Goal: Information Seeking & Learning: Learn about a topic

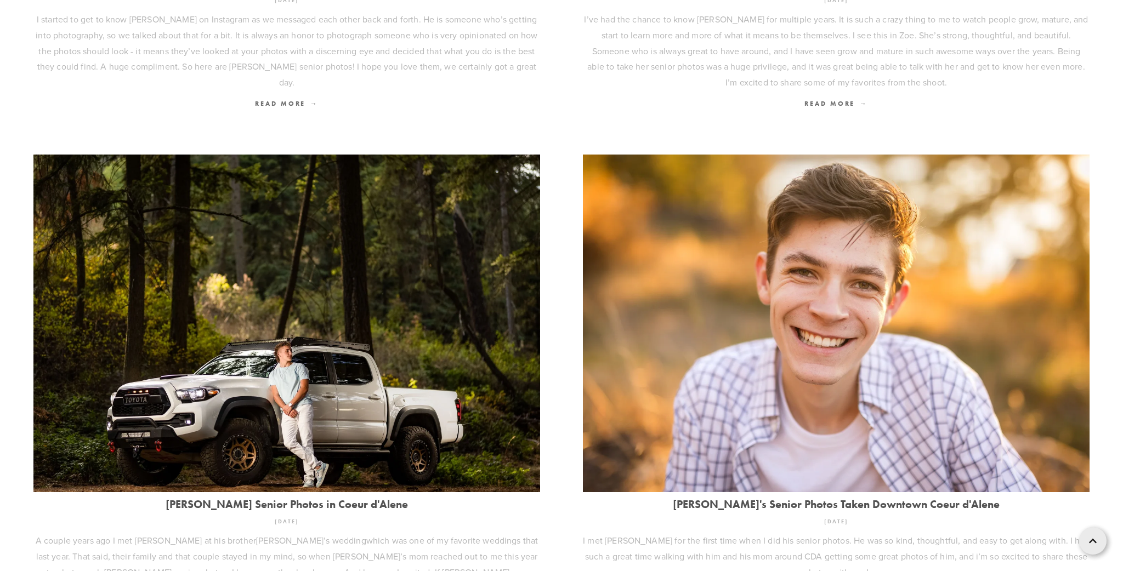
scroll to position [1560, 0]
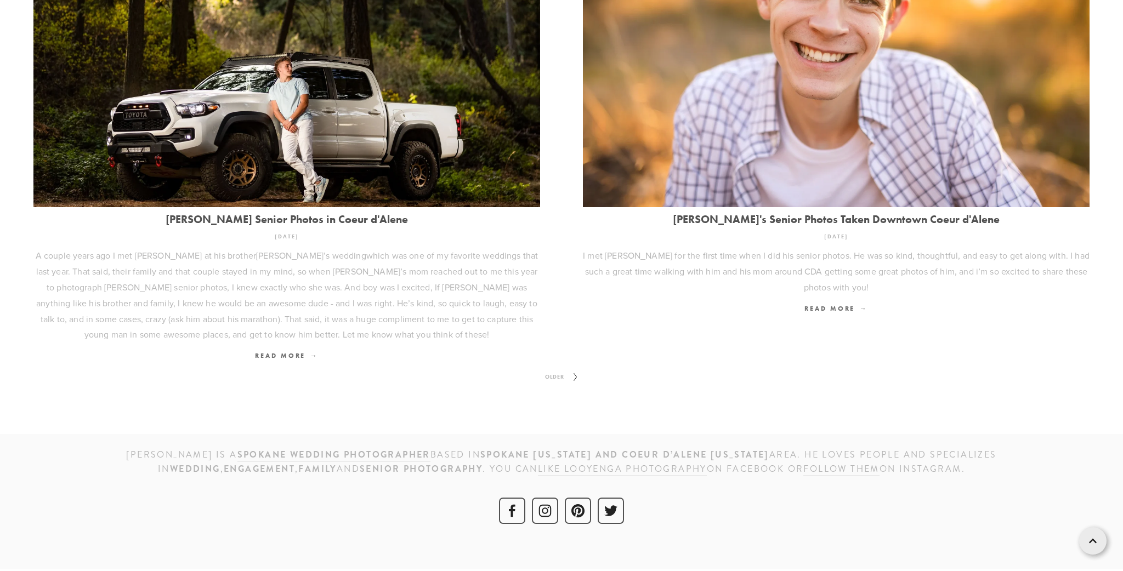
click at [550, 374] on span "Older" at bounding box center [555, 377] width 28 height 14
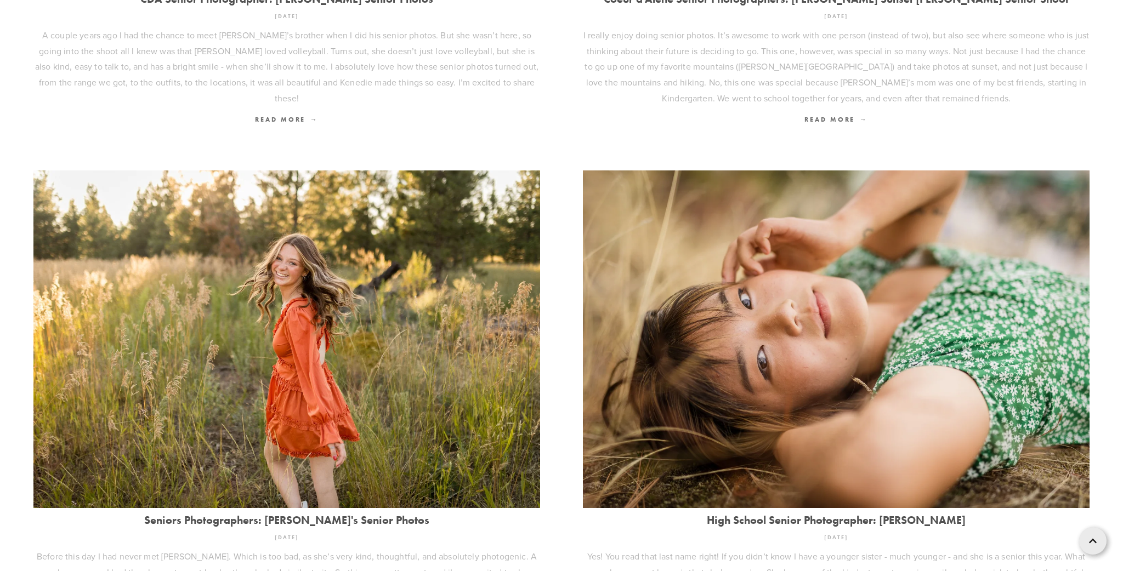
scroll to position [1505, 0]
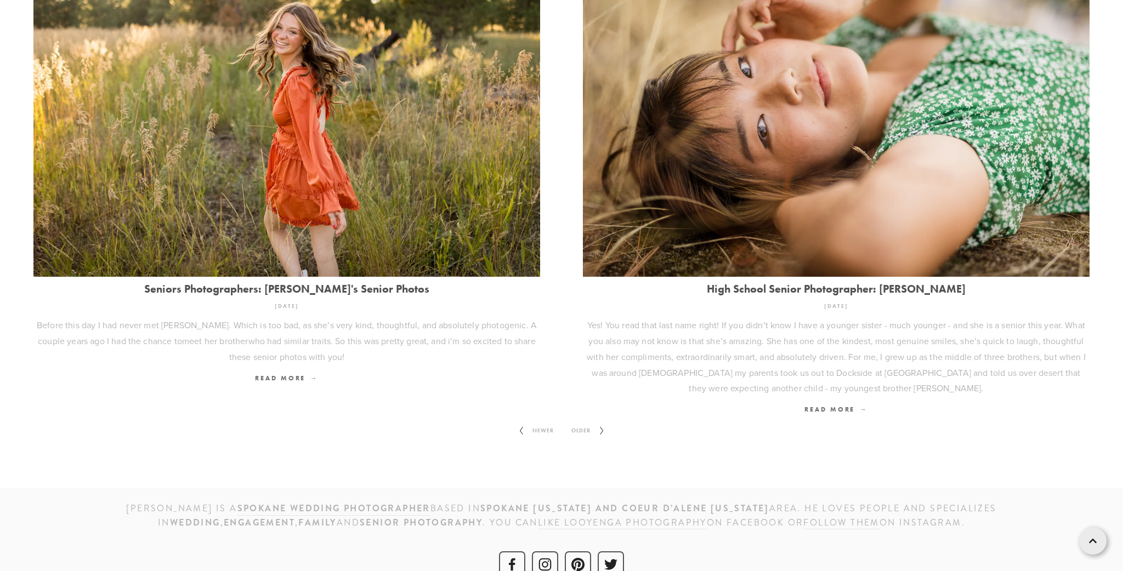
click at [575, 426] on span "Older" at bounding box center [581, 431] width 28 height 14
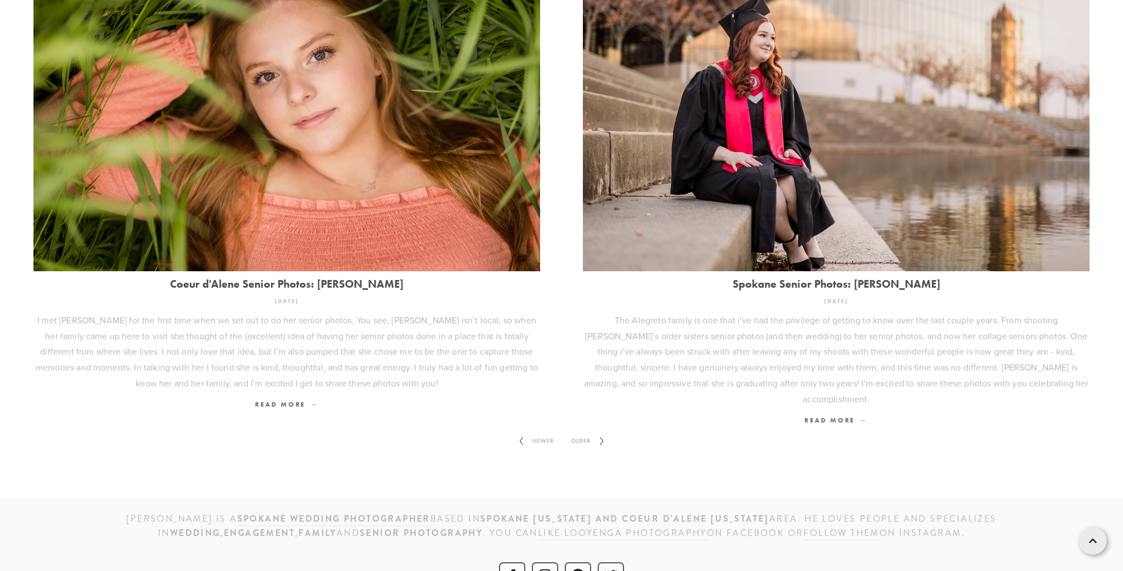
scroll to position [1560, 0]
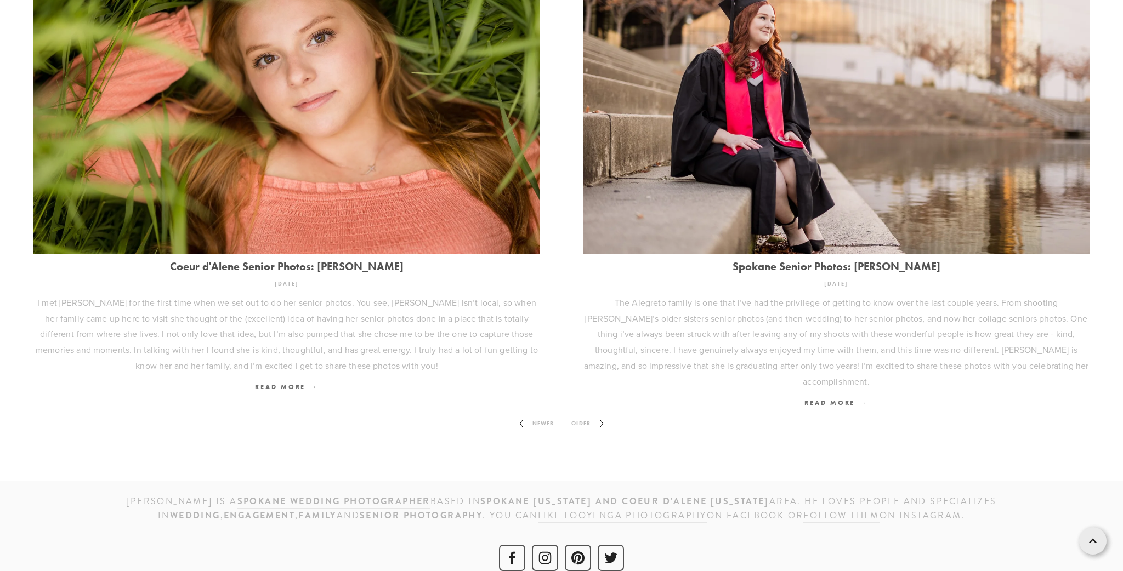
click at [575, 417] on span "Older" at bounding box center [581, 424] width 28 height 14
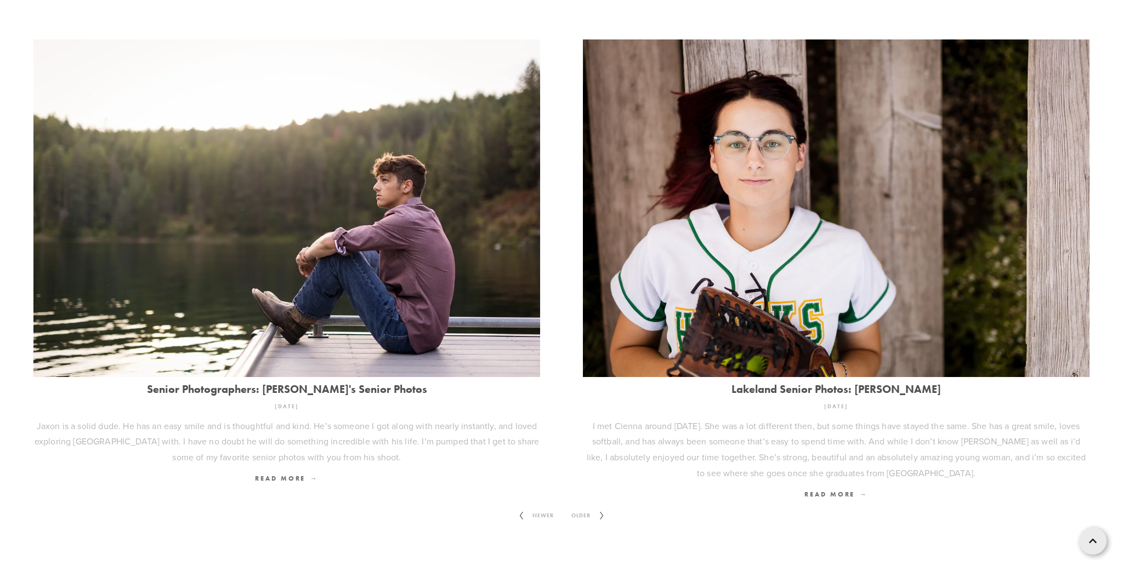
scroll to position [1512, 0]
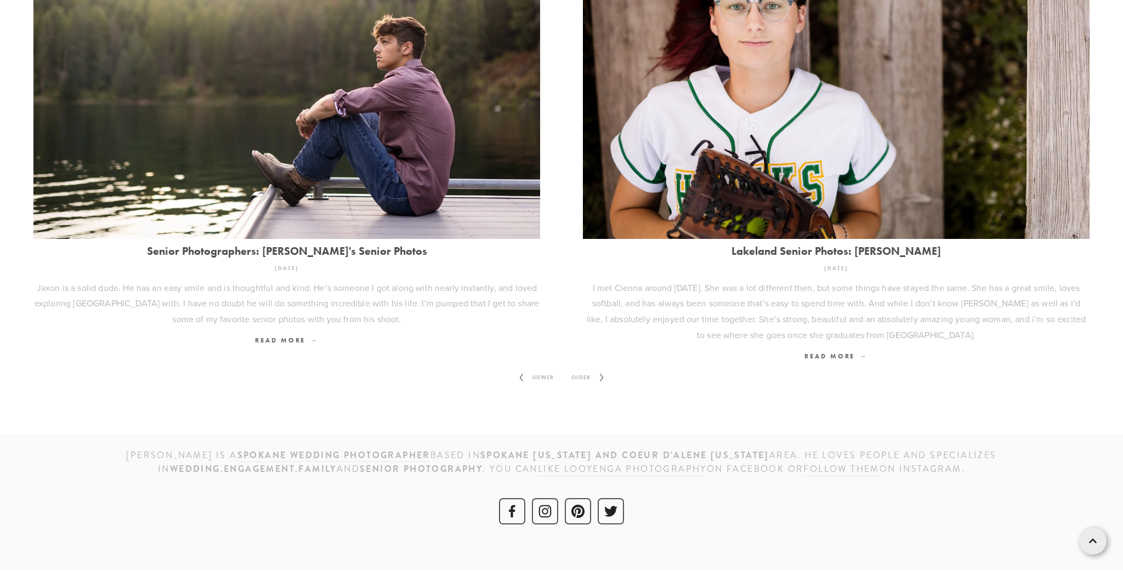
click at [570, 377] on span "Older" at bounding box center [581, 378] width 28 height 14
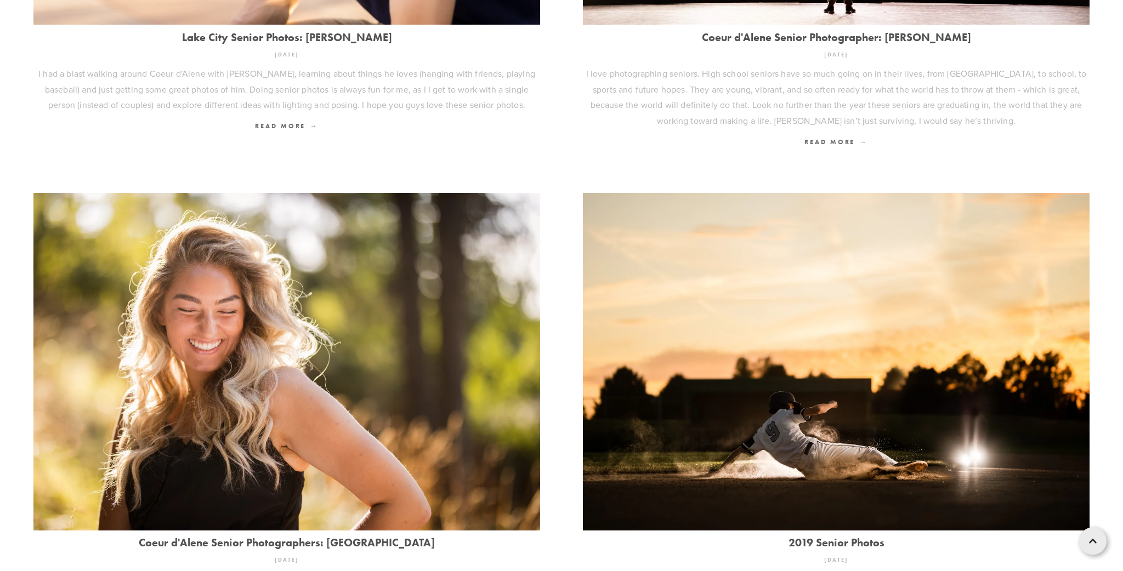
scroll to position [1448, 0]
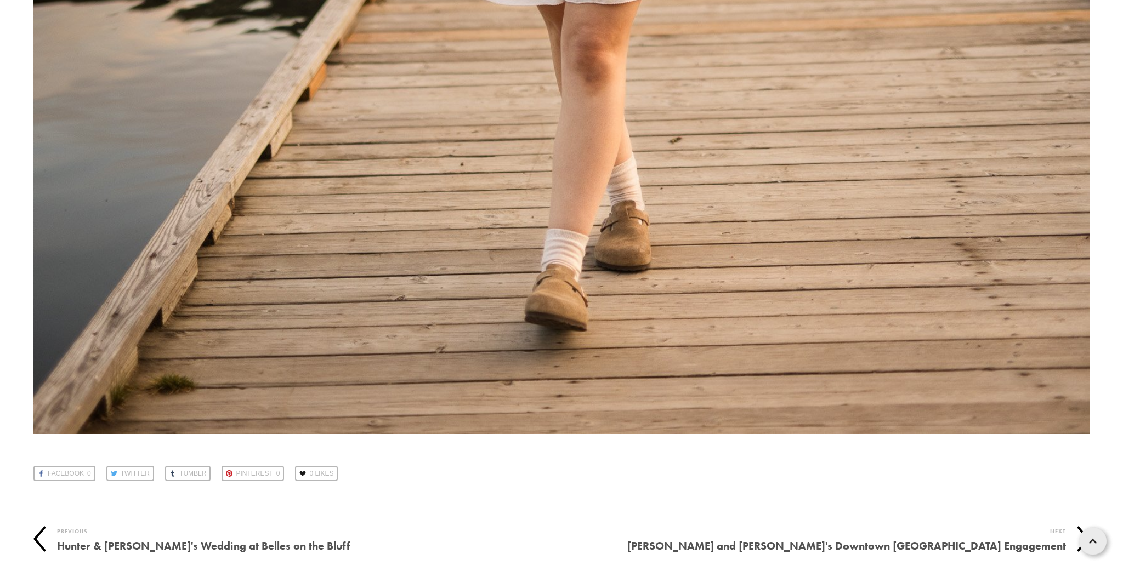
scroll to position [30937, 0]
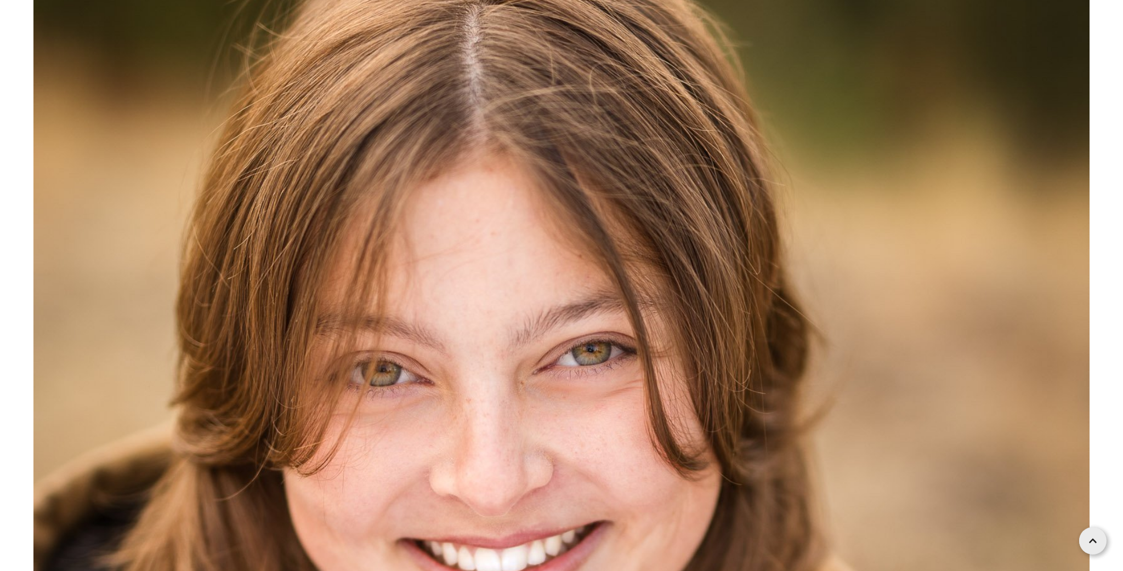
scroll to position [5758, 0]
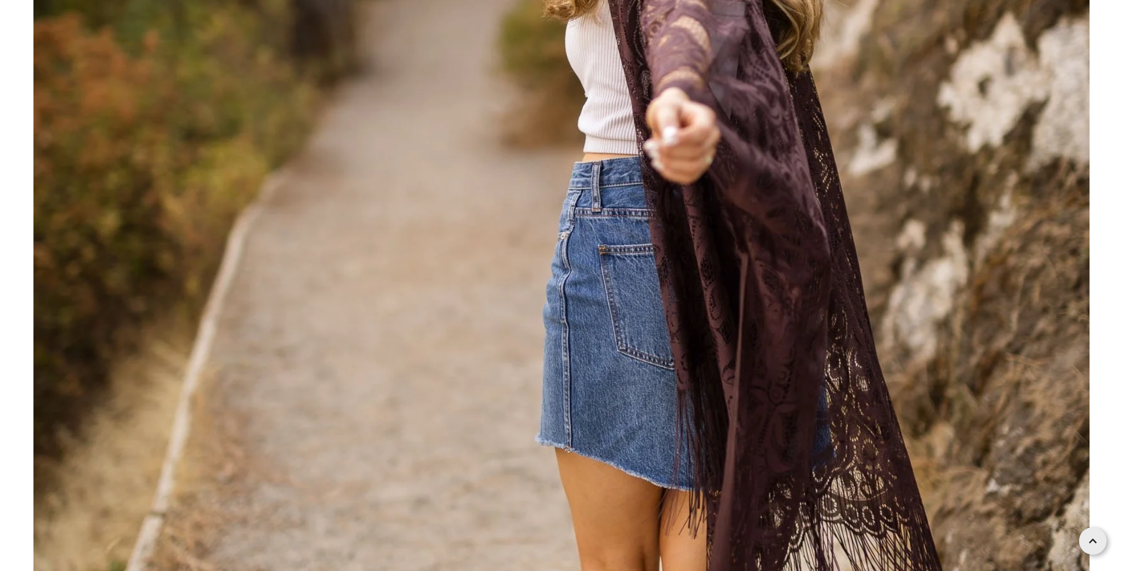
scroll to position [13543, 0]
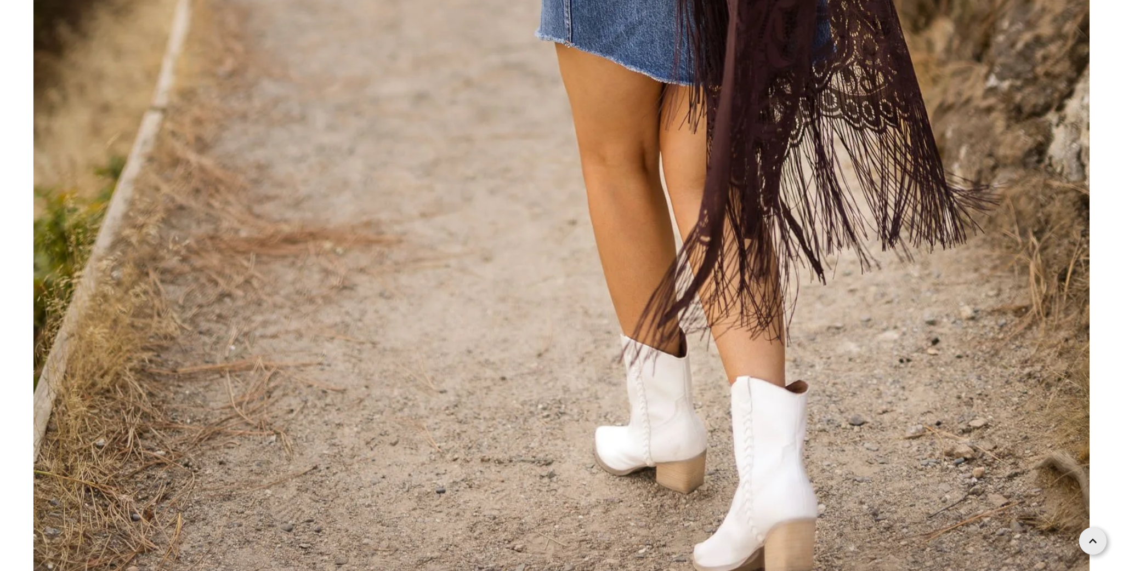
drag, startPoint x: 446, startPoint y: 169, endPoint x: 454, endPoint y: 188, distance: 19.7
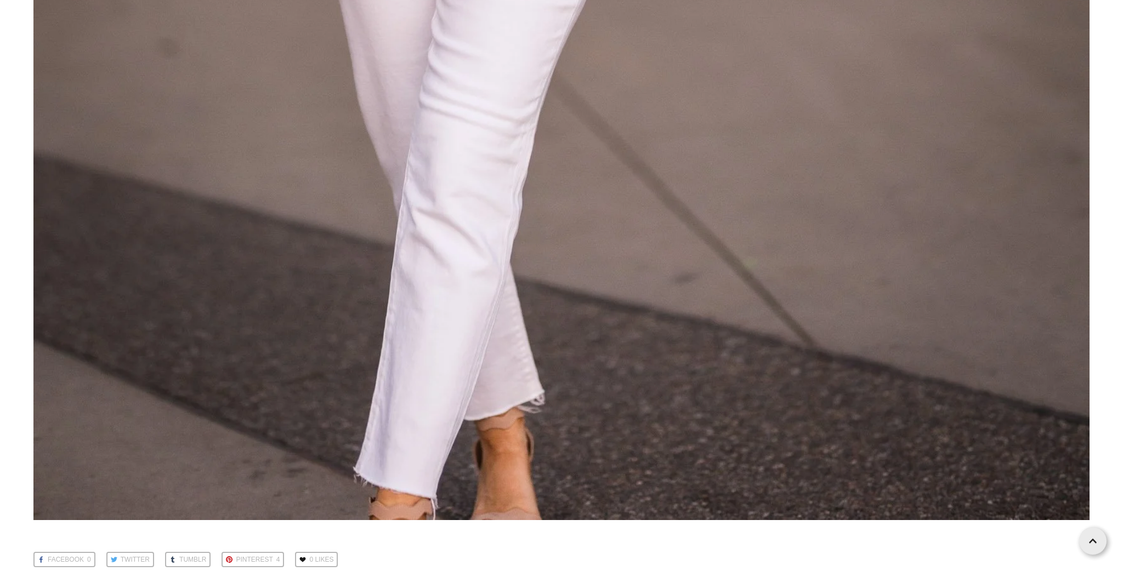
scroll to position [44665, 0]
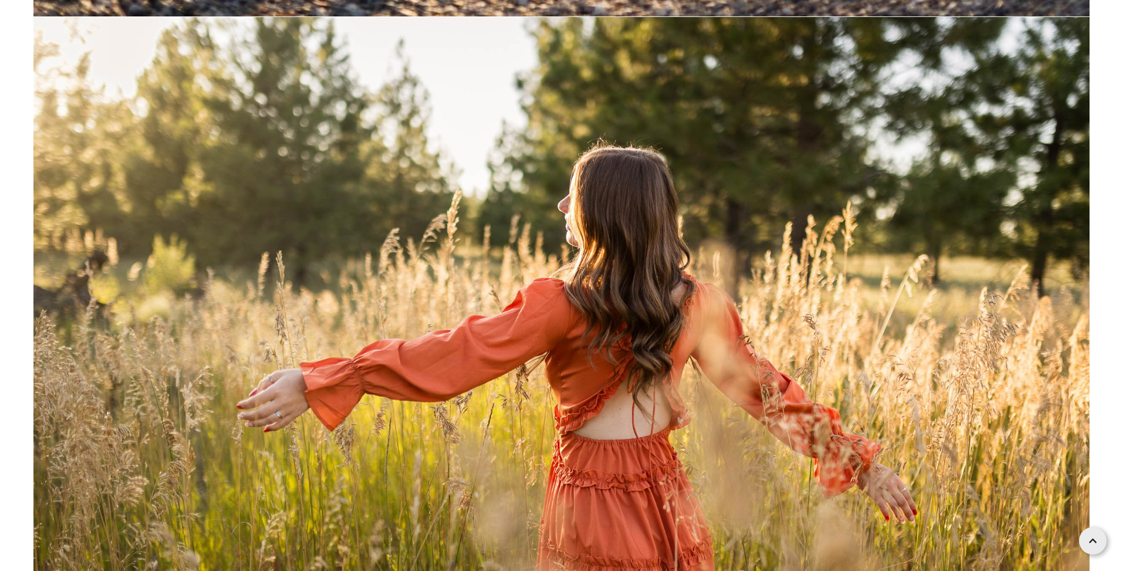
scroll to position [3828, 0]
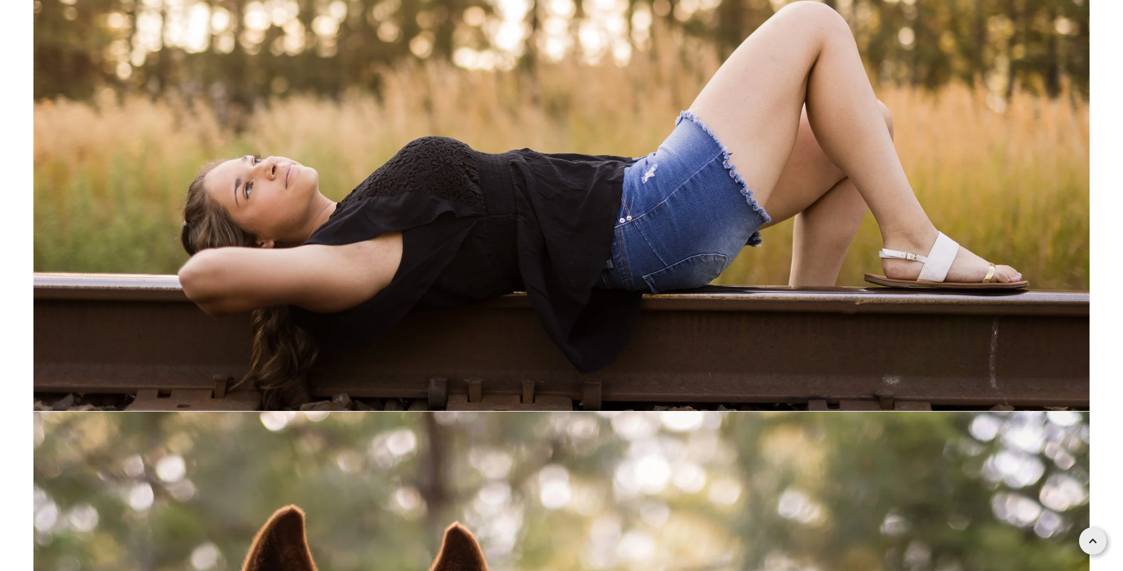
scroll to position [16414, 0]
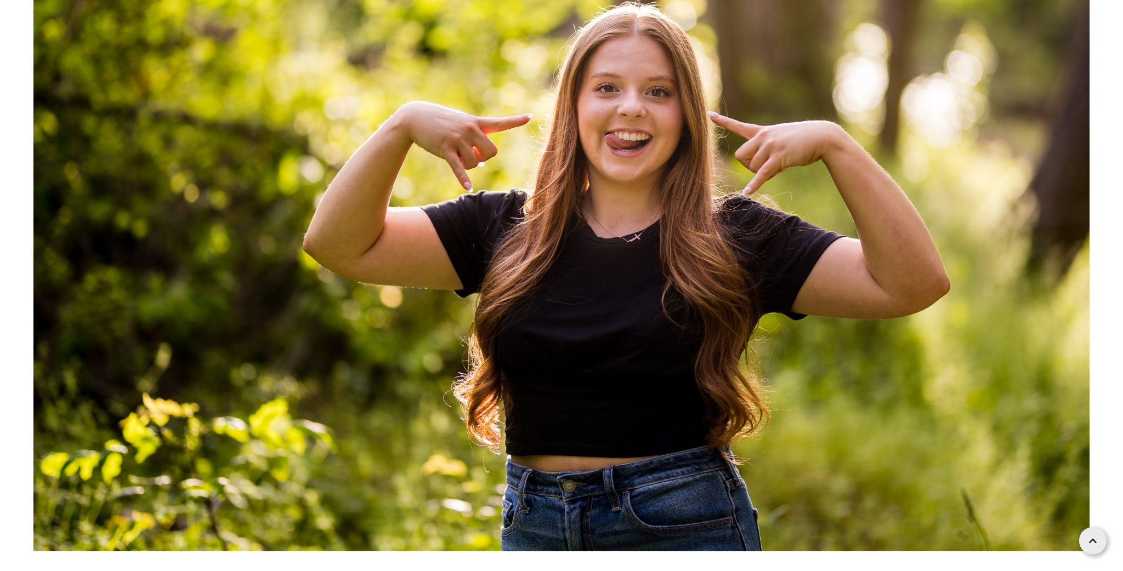
scroll to position [3093, 0]
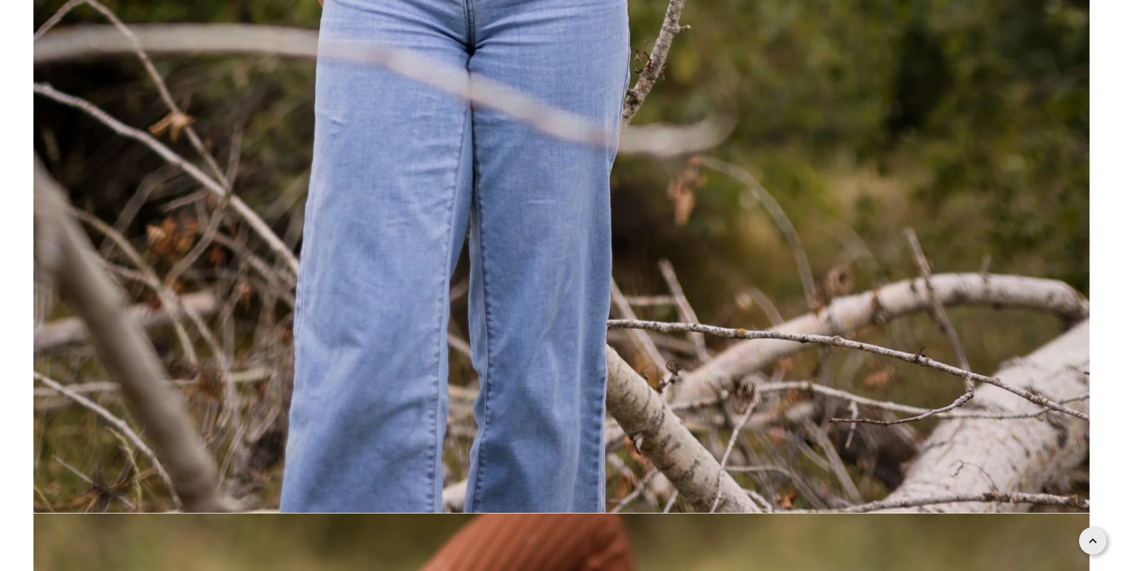
scroll to position [21465, 0]
